Goal: Task Accomplishment & Management: Use online tool/utility

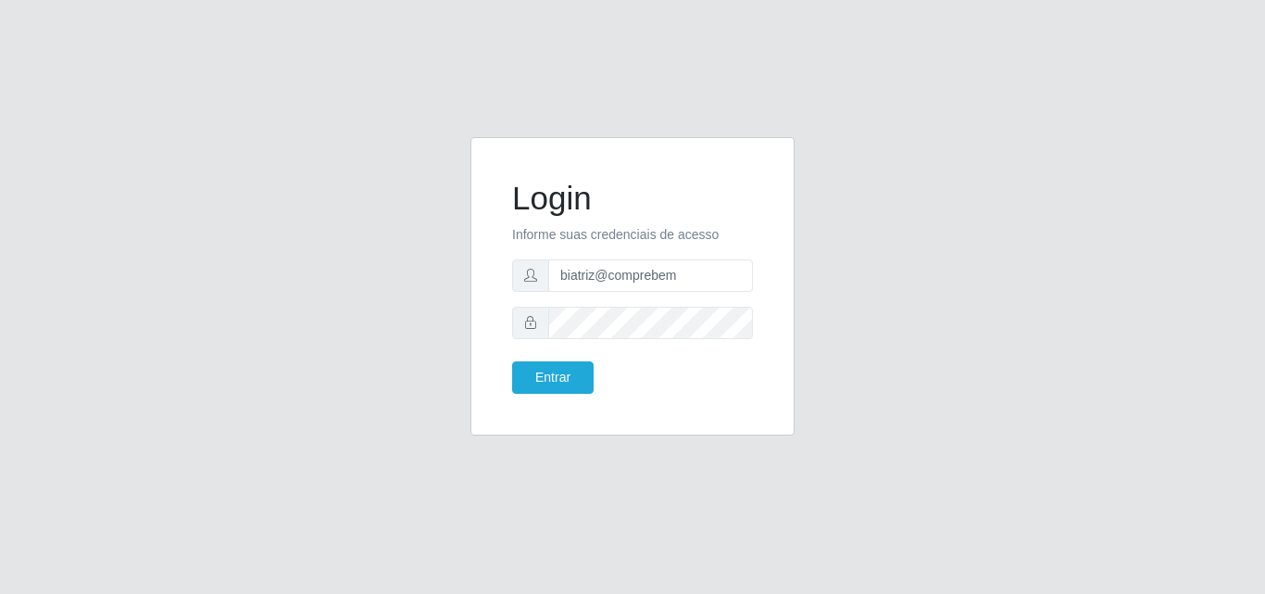
type input "biatriz@comprebem"
click at [512, 361] on button "Entrar" at bounding box center [553, 377] width 82 height 32
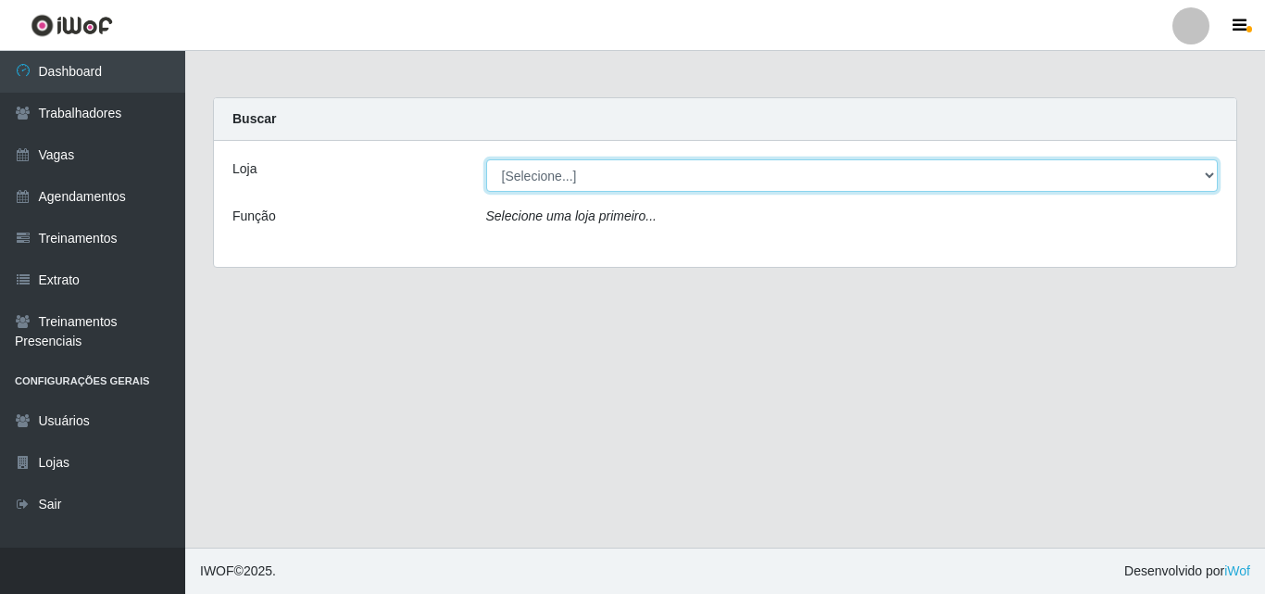
click at [732, 181] on select "[Selecione...] Supermercado Compre Bem - Itabaiana" at bounding box center [852, 175] width 733 height 32
click at [486, 159] on select "[Selecione...] Supermercado Compre Bem - Itabaiana" at bounding box center [852, 175] width 733 height 32
click at [756, 179] on select "[Selecione...] Supermercado Compre Bem - Itabaiana" at bounding box center [852, 175] width 733 height 32
select select "264"
click at [486, 159] on select "[Selecione...] Supermercado Compre Bem - Itabaiana" at bounding box center [852, 175] width 733 height 32
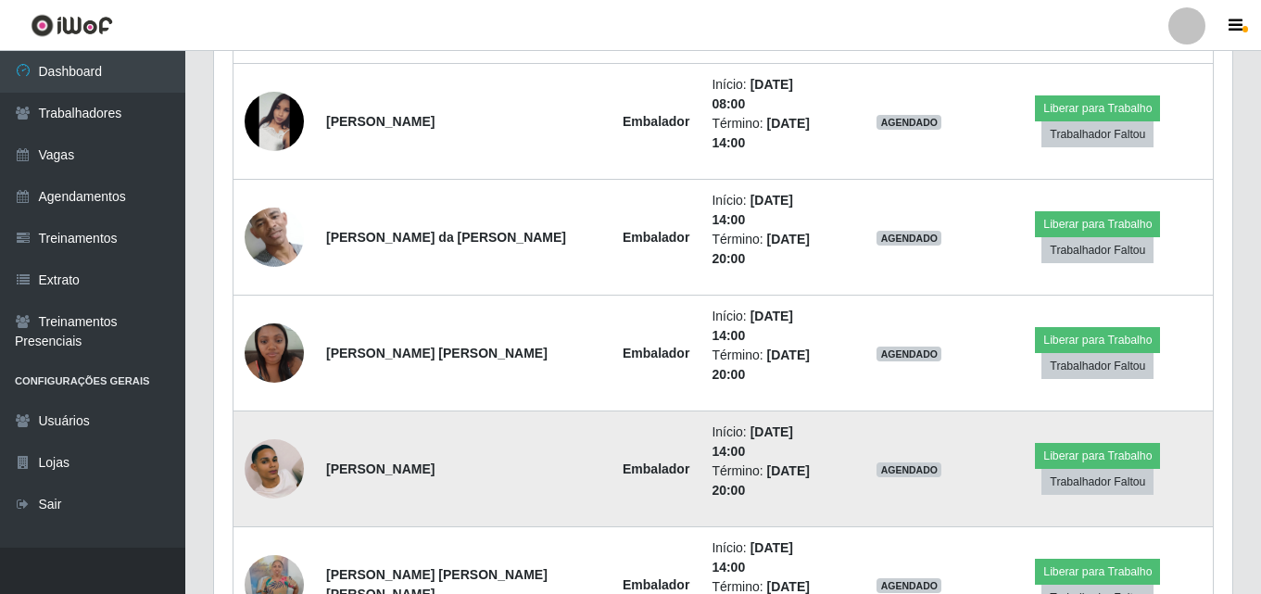
scroll to position [1270, 0]
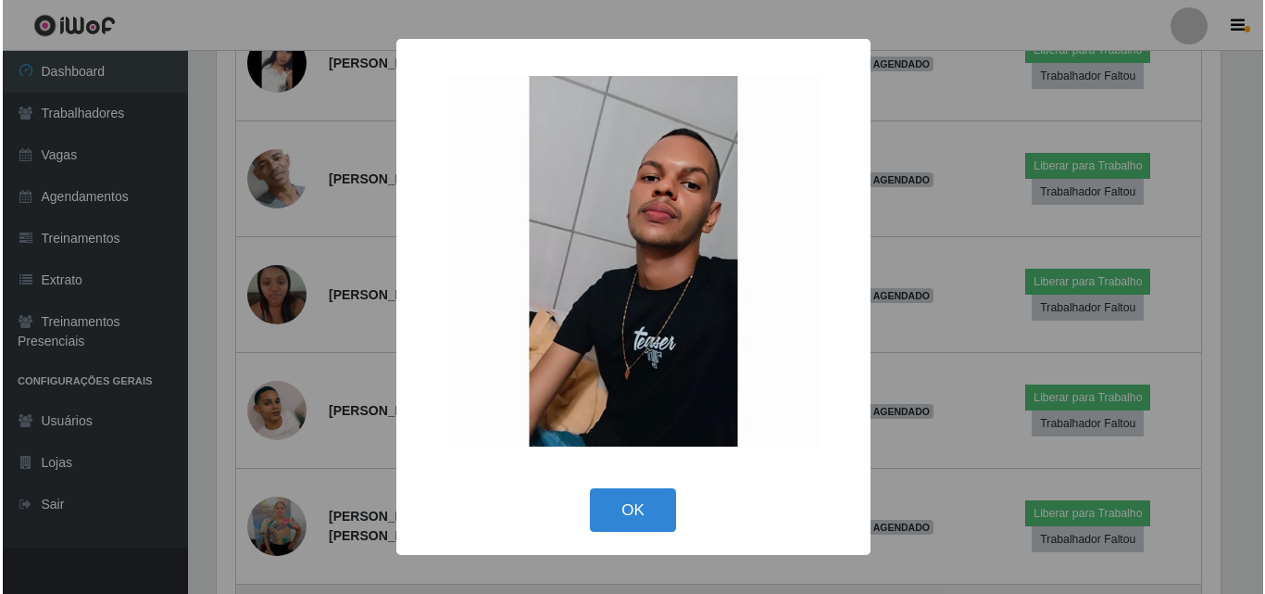
scroll to position [384, 1009]
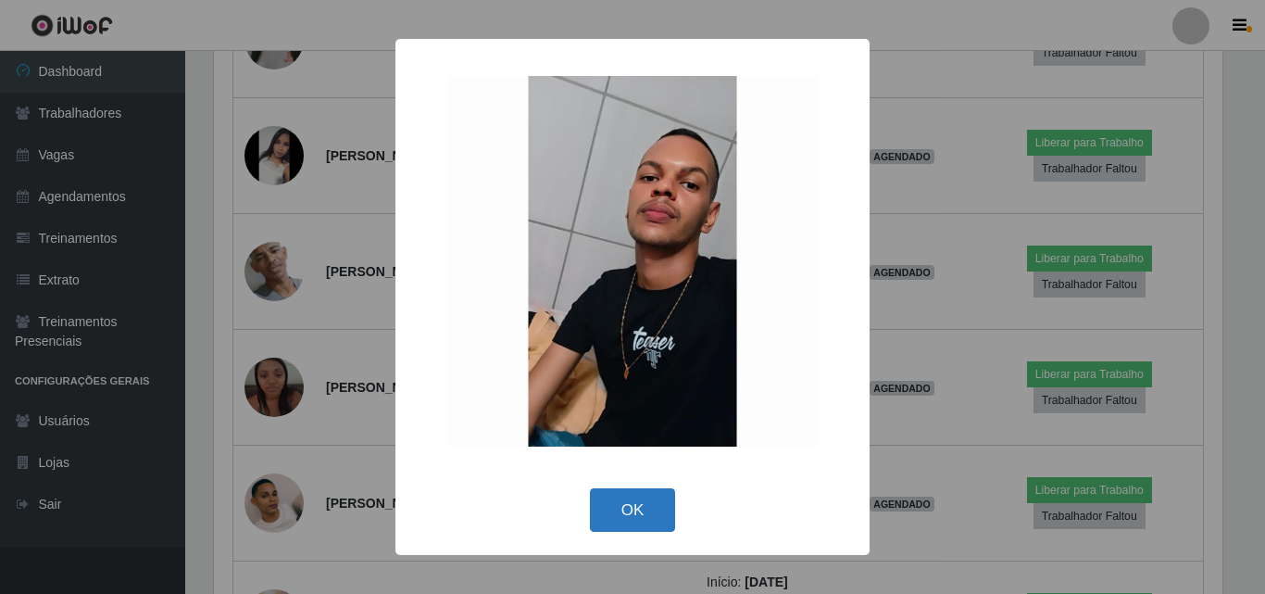
click at [611, 505] on button "OK" at bounding box center [633, 510] width 86 height 44
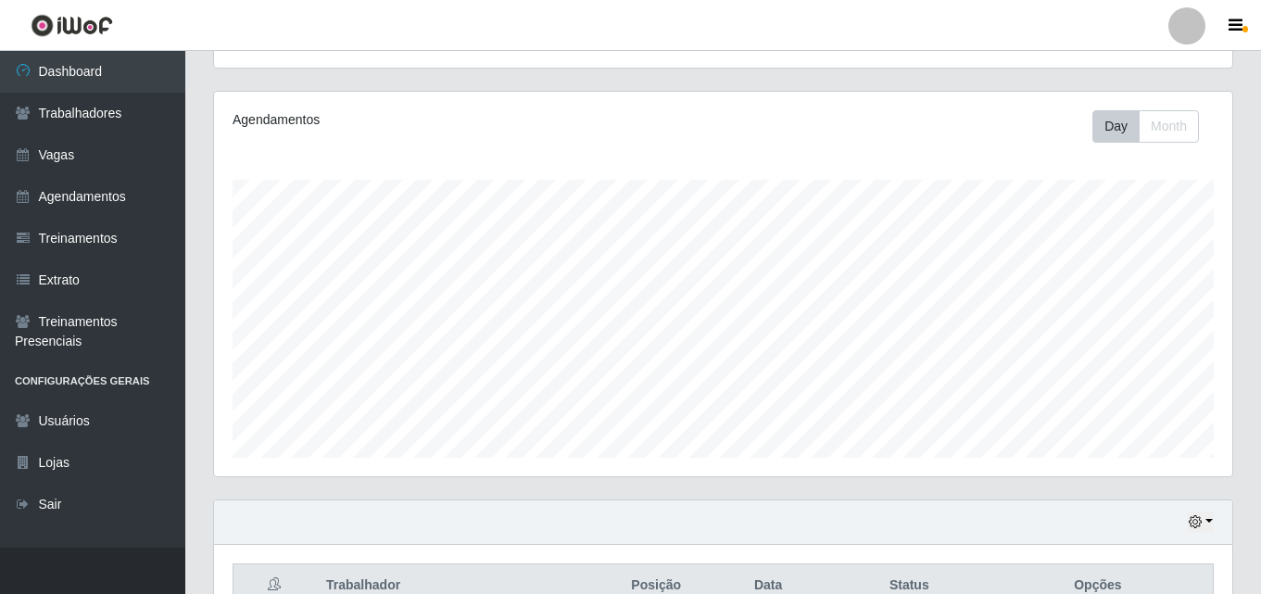
scroll to position [575, 0]
